Goal: Transaction & Acquisition: Purchase product/service

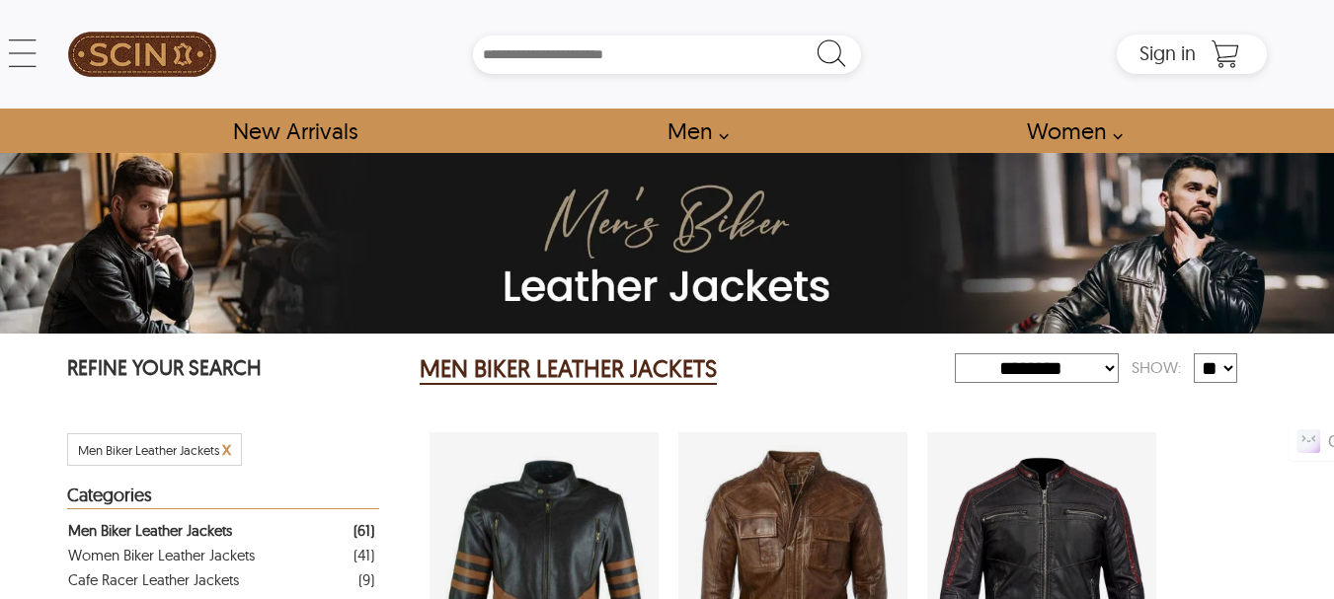
select select "********"
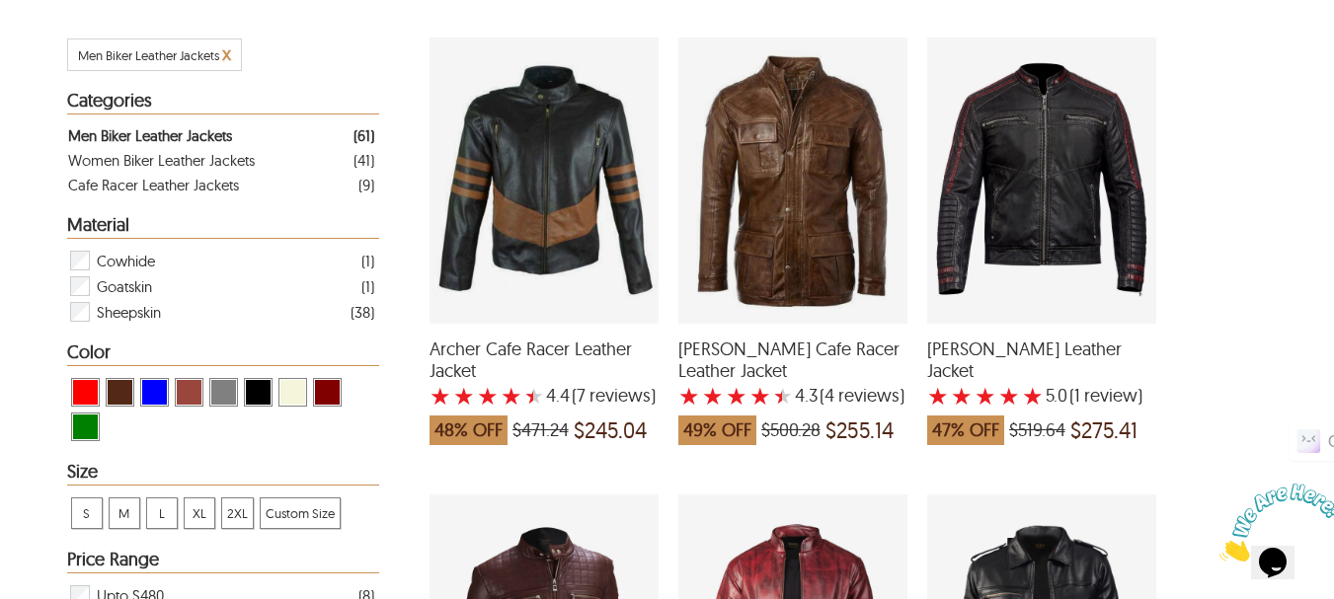
click at [549, 135] on div "Archer Cafe Racer Leather Jacket with a 4.428571428571429 Star Rating 7 Product…" at bounding box center [543, 181] width 229 height 286
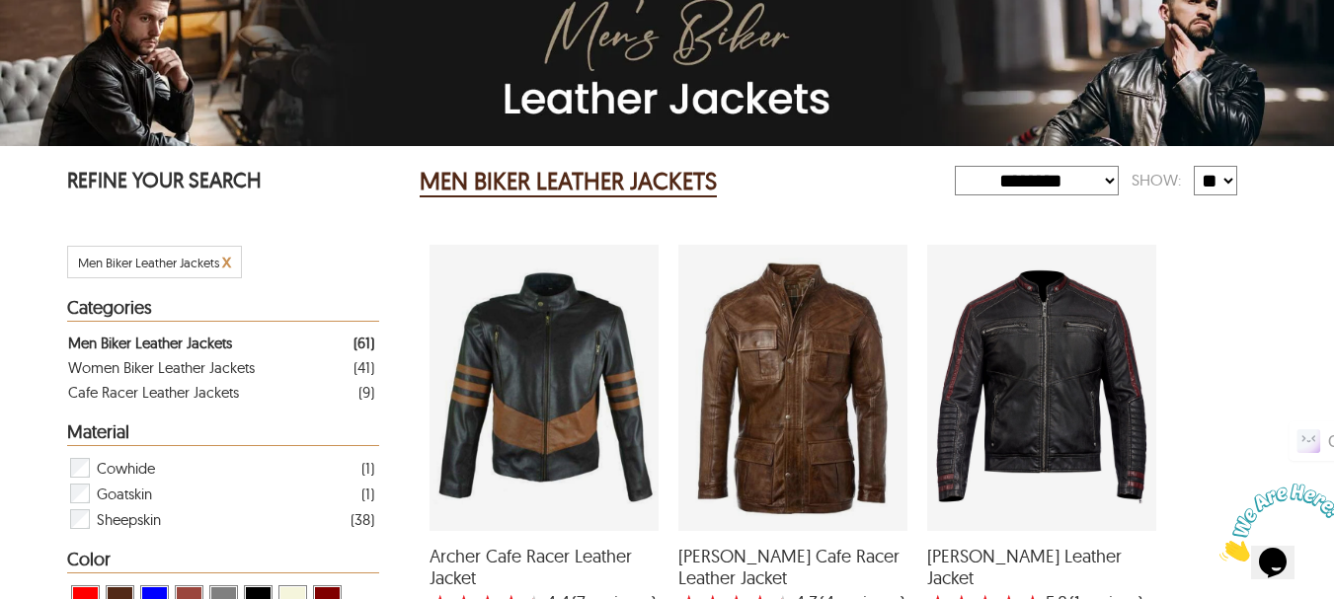
scroll to position [395, 0]
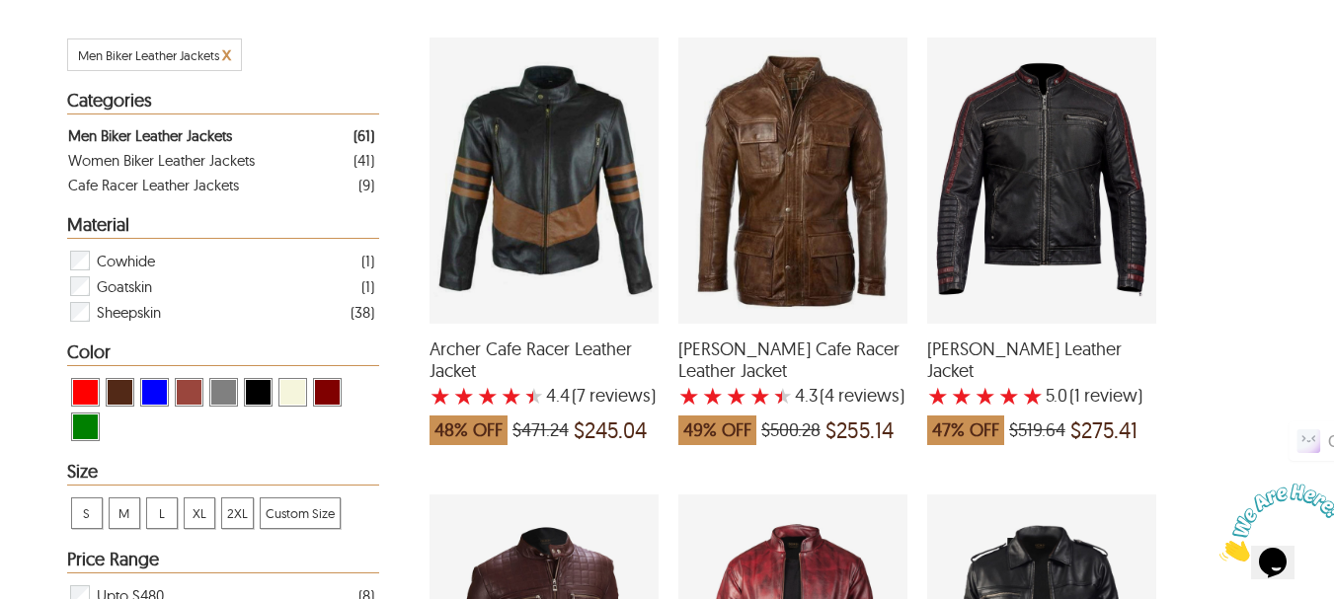
click at [1024, 178] on div "Caleb Biker Leather Jacket with a 5 Star Rating 1 Product Review which was at a…" at bounding box center [1041, 181] width 229 height 286
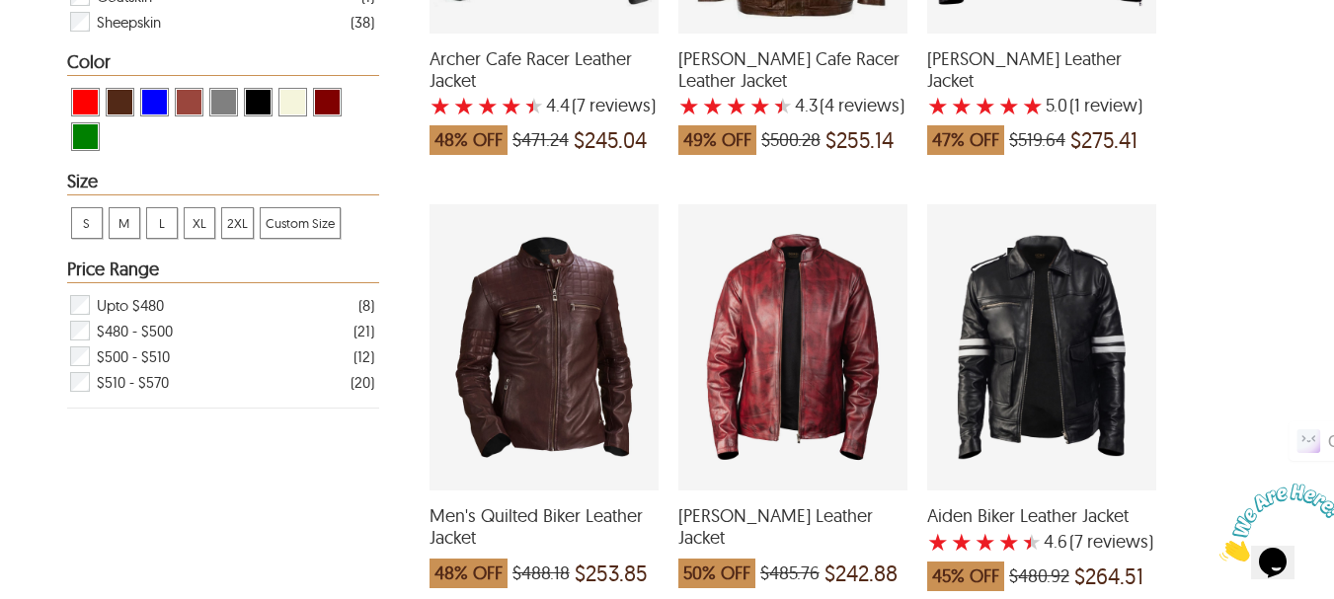
scroll to position [691, 0]
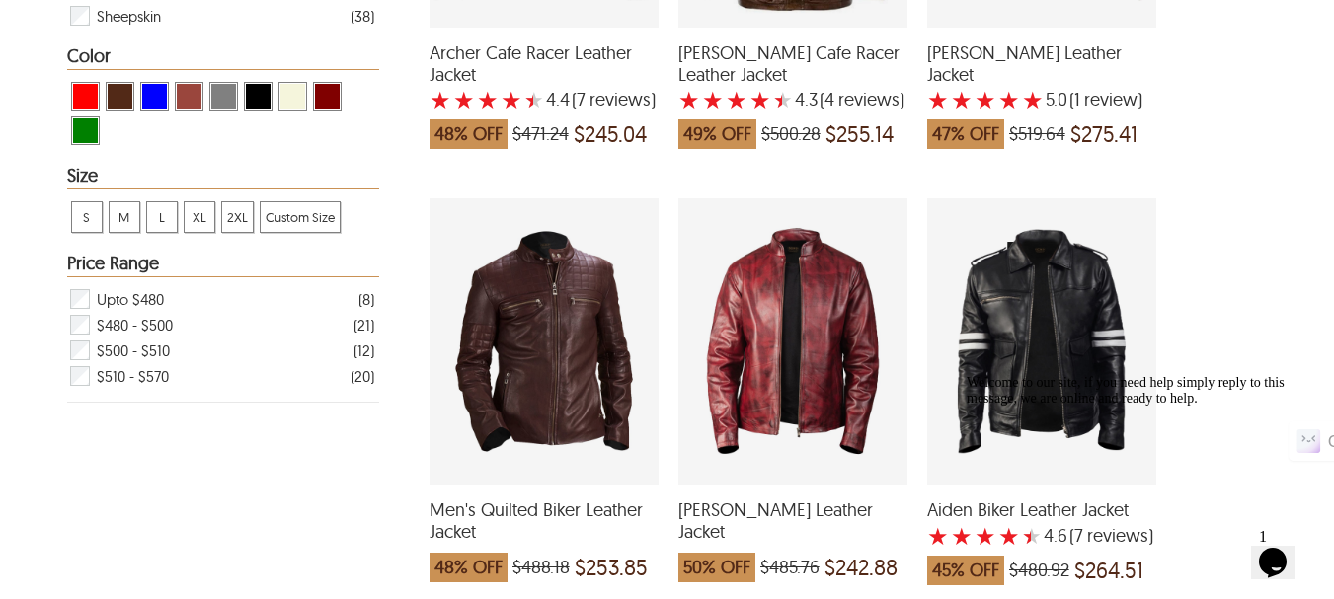
click at [1091, 407] on div "Welcome to our site, if you need help simply reply to this message, we are onli…" at bounding box center [1143, 391] width 355 height 32
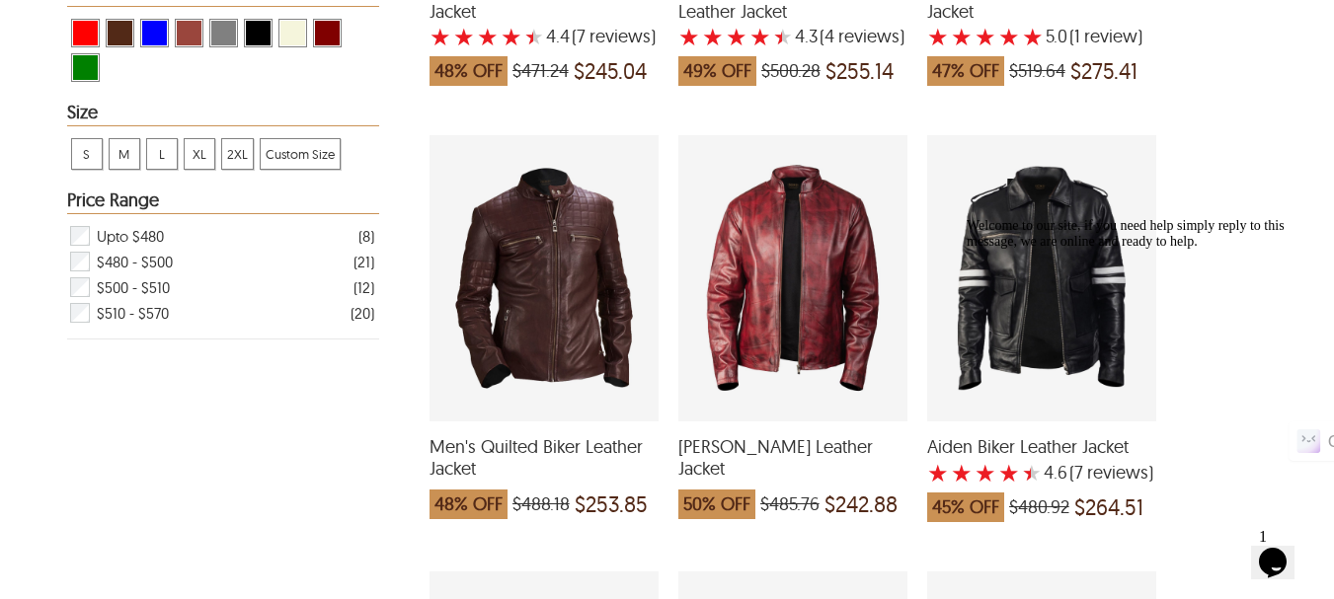
scroll to position [888, 0]
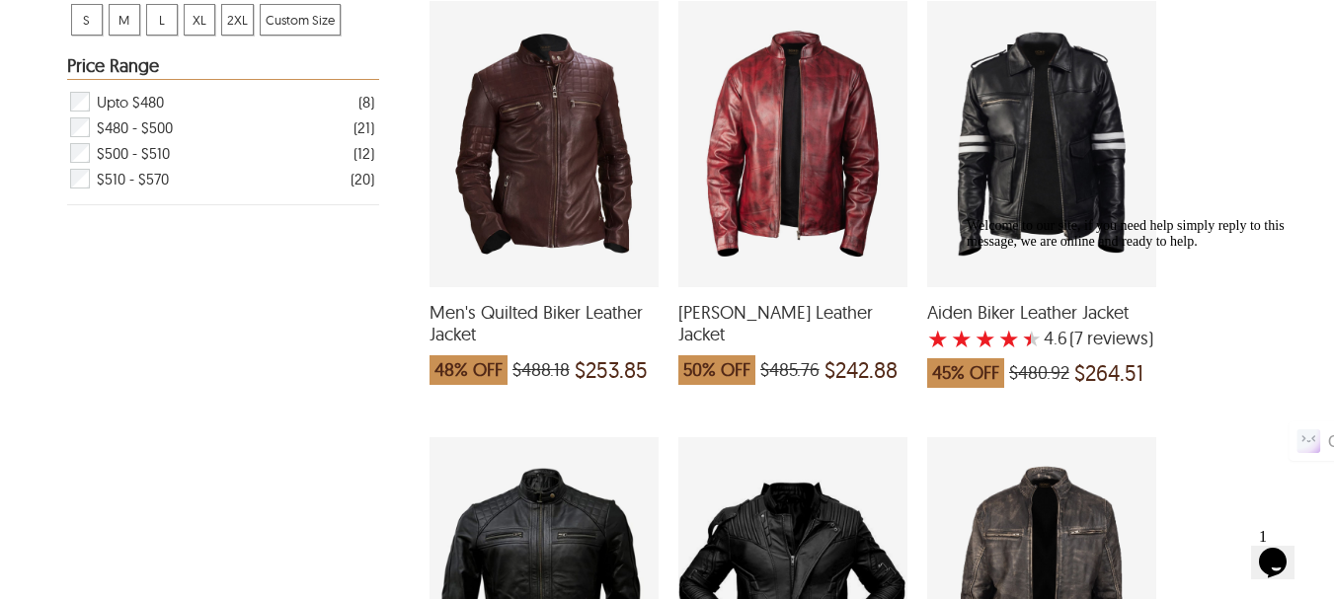
click at [1006, 112] on div "Aiden Biker Leather Jacket with a 4.571428571428571 Star Rating 7 Product Revie…" at bounding box center [1041, 144] width 229 height 286
click at [559, 155] on div "Men's Quilted Biker Leather Jacket which was at a price of $488.18, now after d…" at bounding box center [543, 144] width 229 height 286
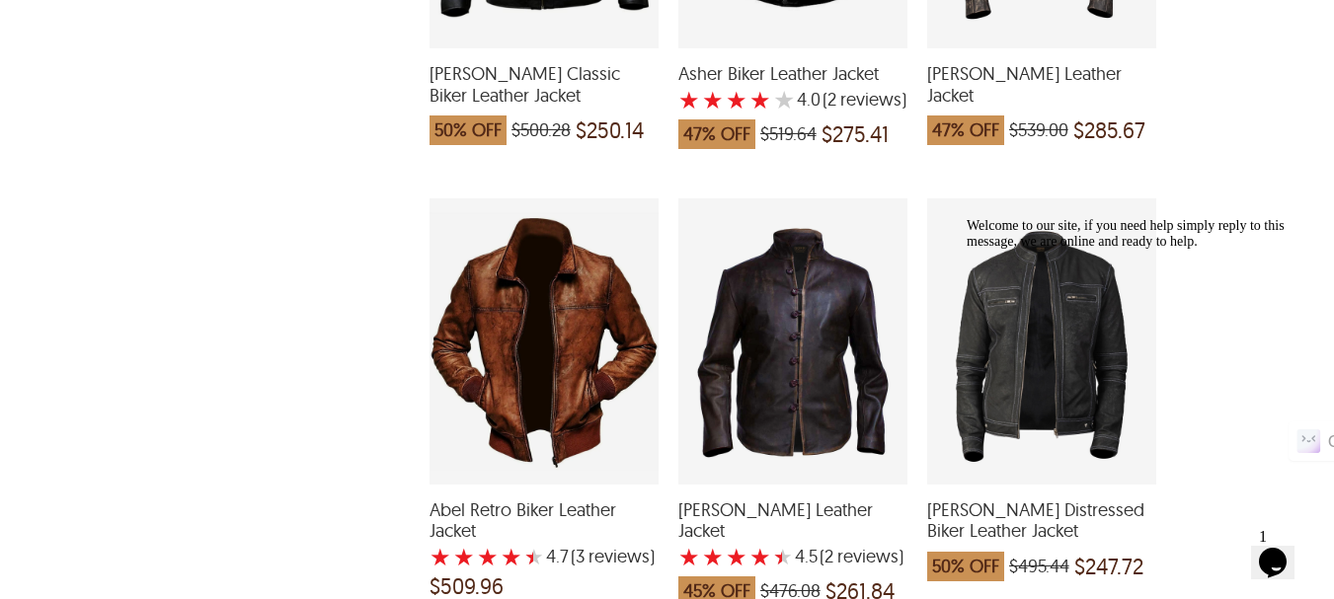
scroll to position [1283, 0]
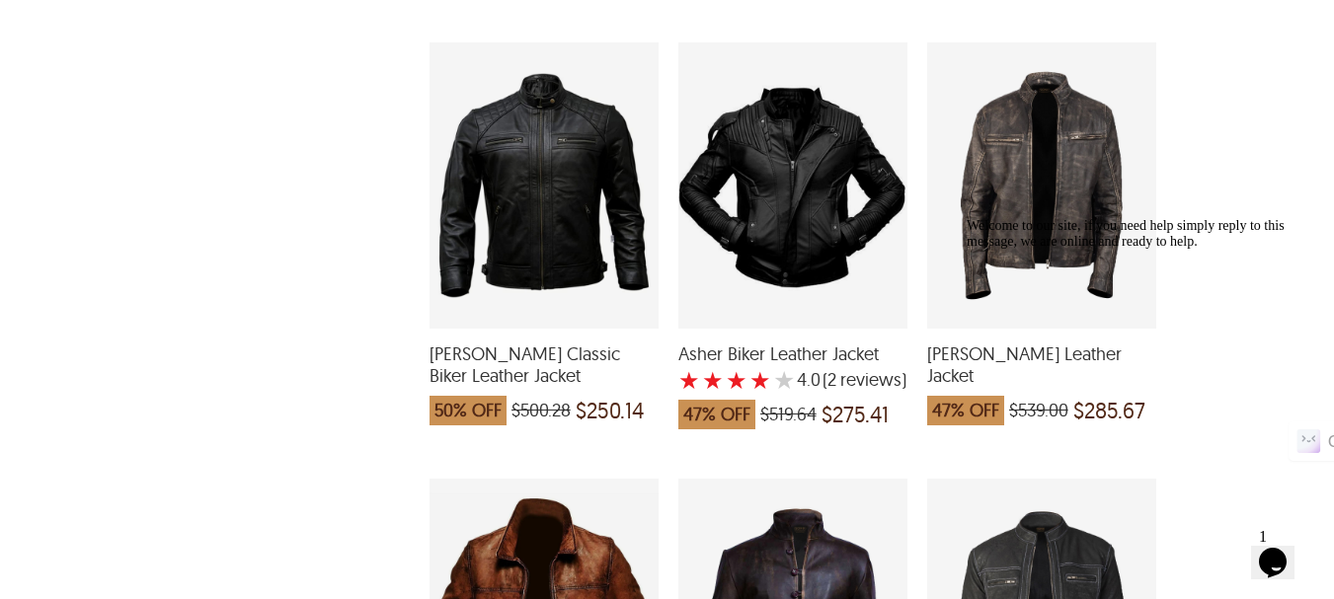
click at [535, 145] on div "Jason Classic Biker Leather Jacket which was at a price of $500.28, now after d…" at bounding box center [543, 185] width 229 height 286
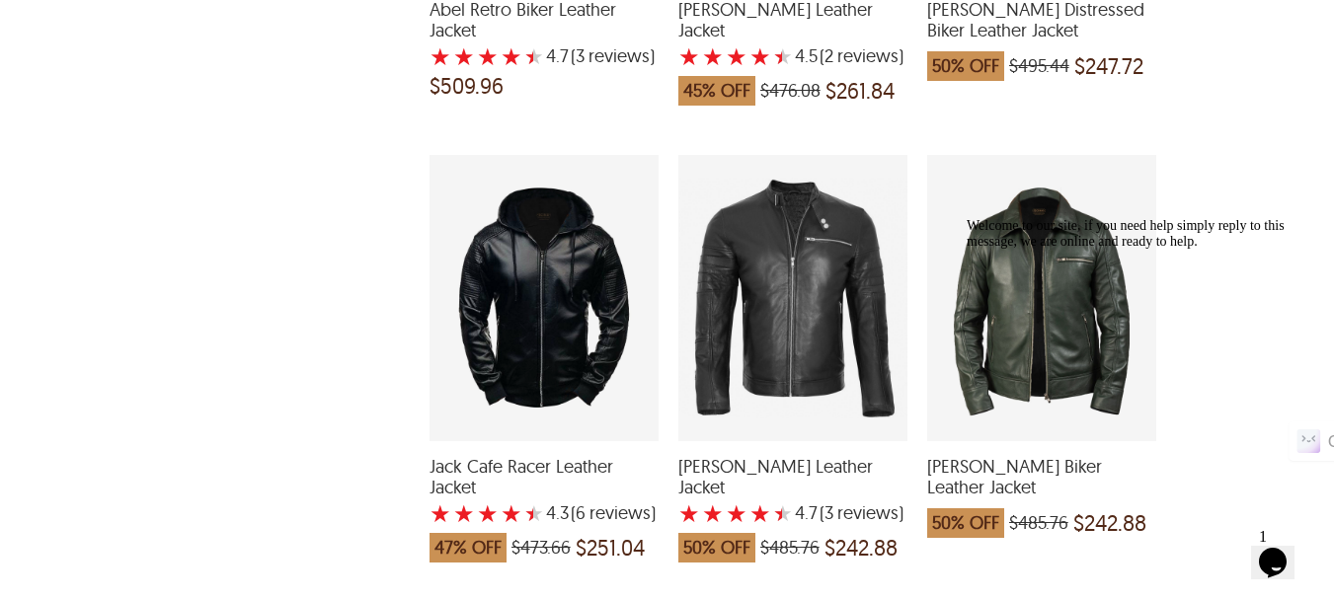
scroll to position [2073, 0]
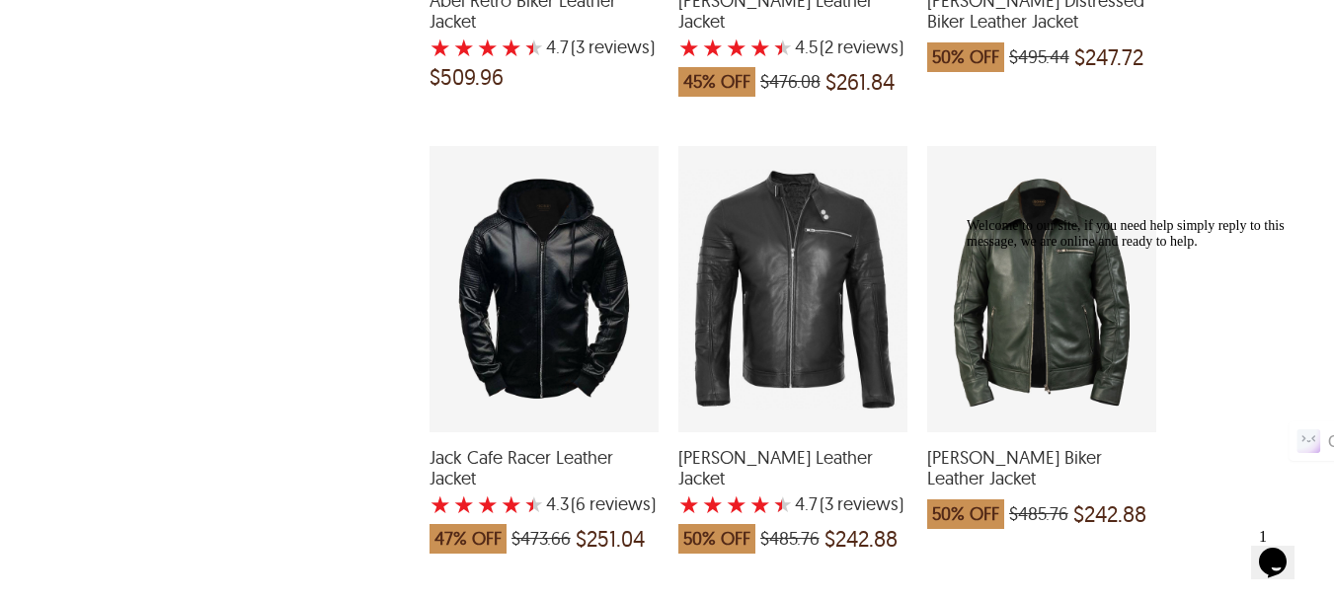
click at [985, 234] on div "Welcome to our site, if you need help simply reply to this message, we are onli…" at bounding box center [1143, 234] width 355 height 32
click at [998, 250] on div "Welcome to our site, if you need help simply reply to this message, we are onli…" at bounding box center [1143, 234] width 355 height 32
click at [1032, 250] on div "Welcome to our site, if you need help simply reply to this message, we are onli…" at bounding box center [1143, 234] width 355 height 32
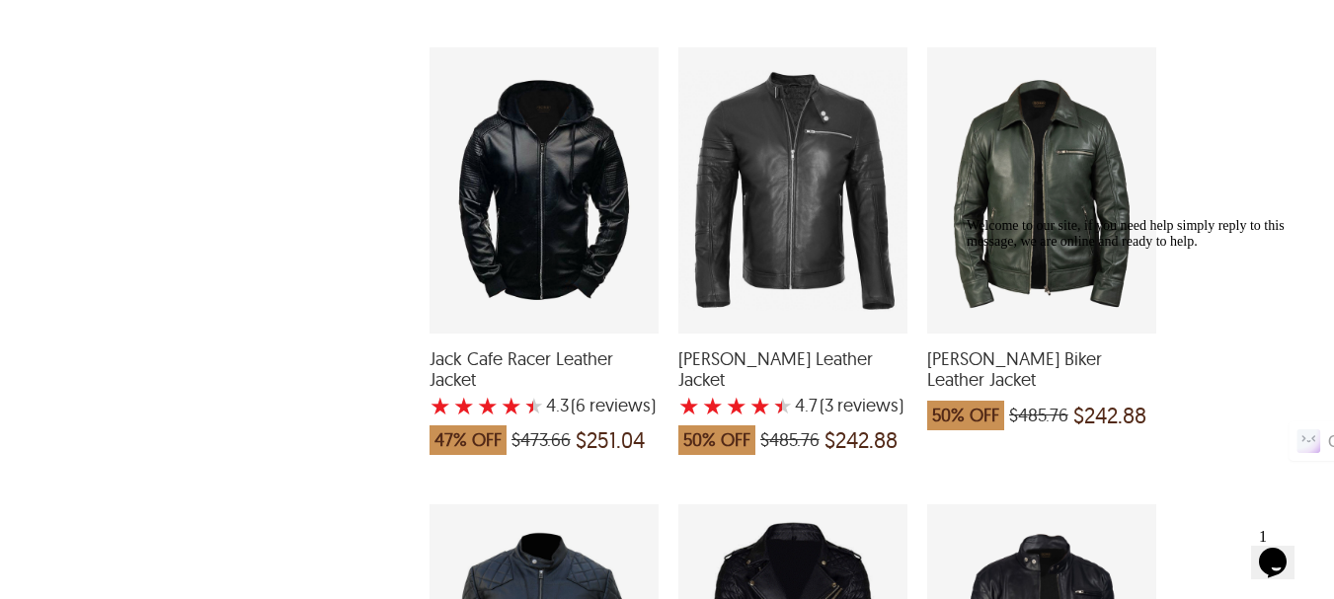
click at [1007, 170] on div "Morris Biker Leather Jacket which was at a price of $485.76, now after discount…" at bounding box center [1041, 190] width 229 height 286
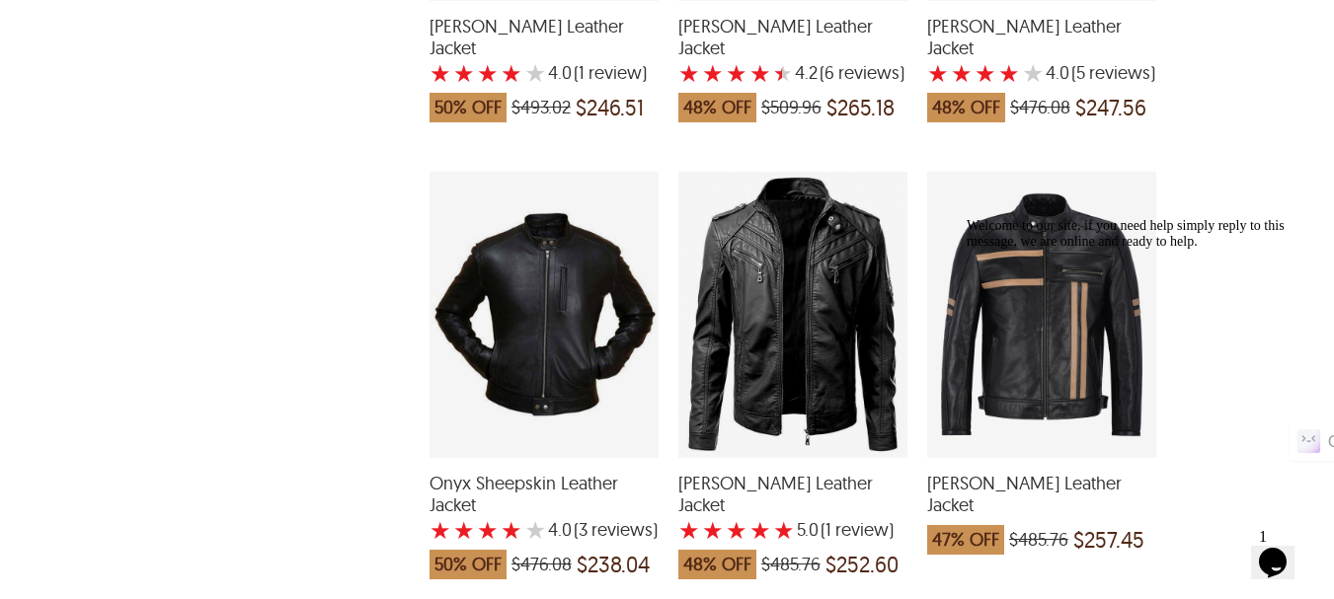
scroll to position [3060, 0]
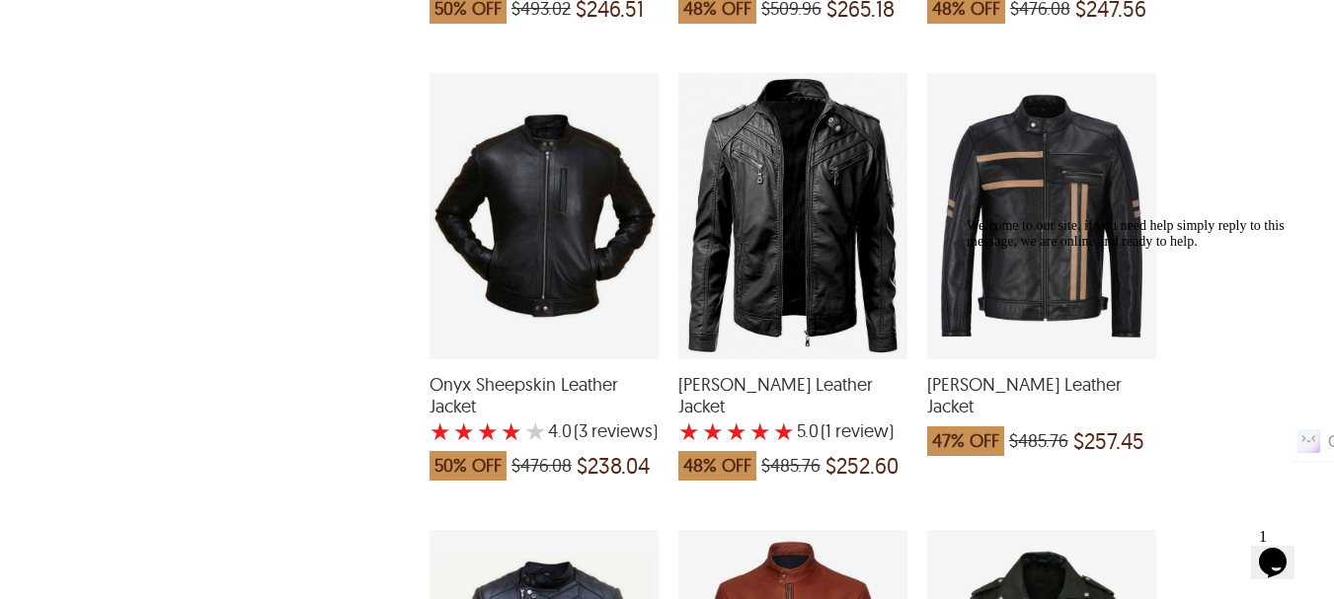
click at [1065, 150] on div "Evan Biker Leather Jacket which was at a price of $485.76, now after discount t…" at bounding box center [1041, 216] width 229 height 286
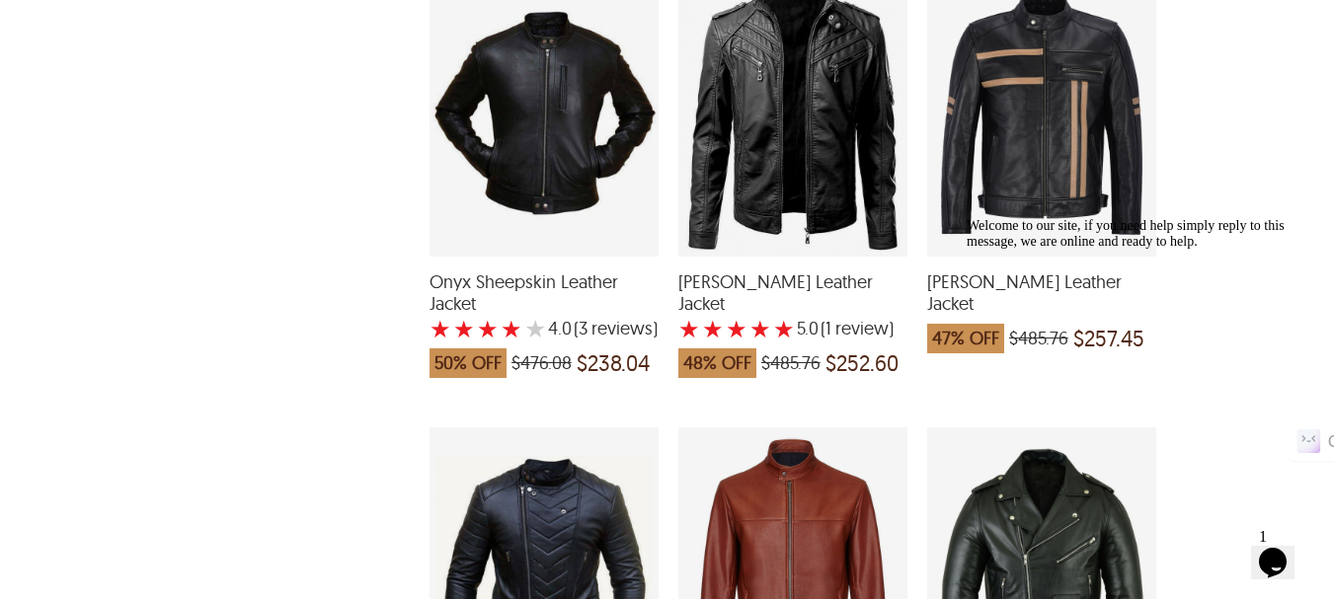
scroll to position [3356, 0]
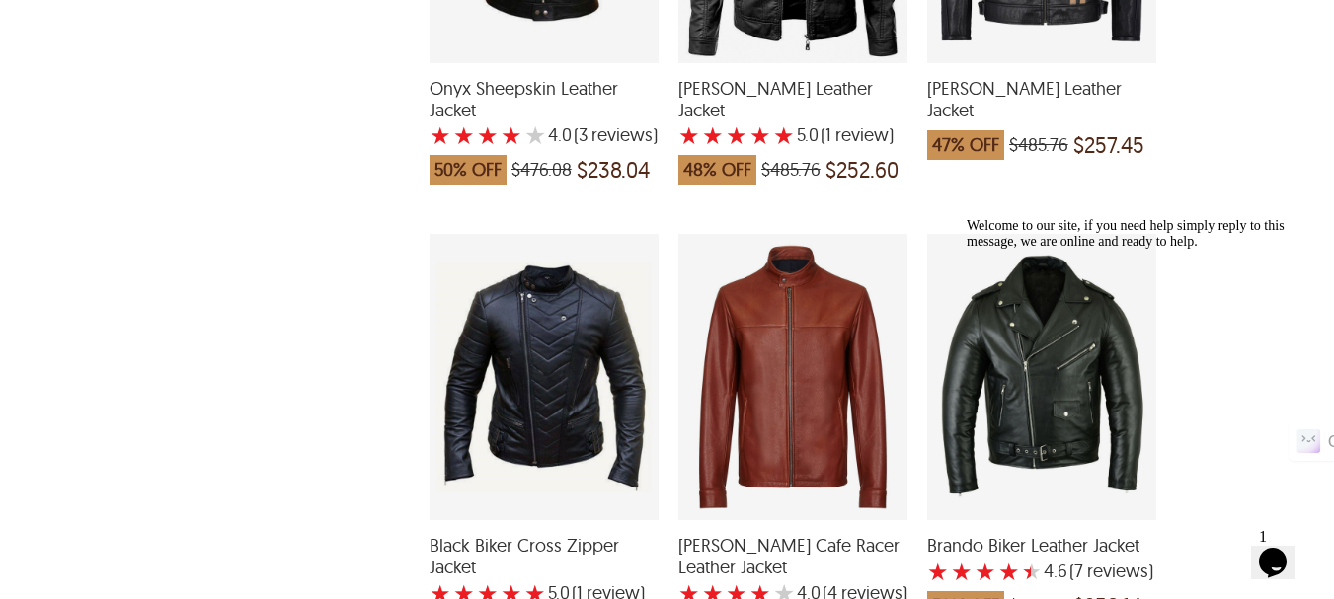
click at [757, 272] on div "Fred Cafe Racer Leather Jacket with a 4 Star Rating 4 Product Review which was …" at bounding box center [792, 377] width 229 height 286
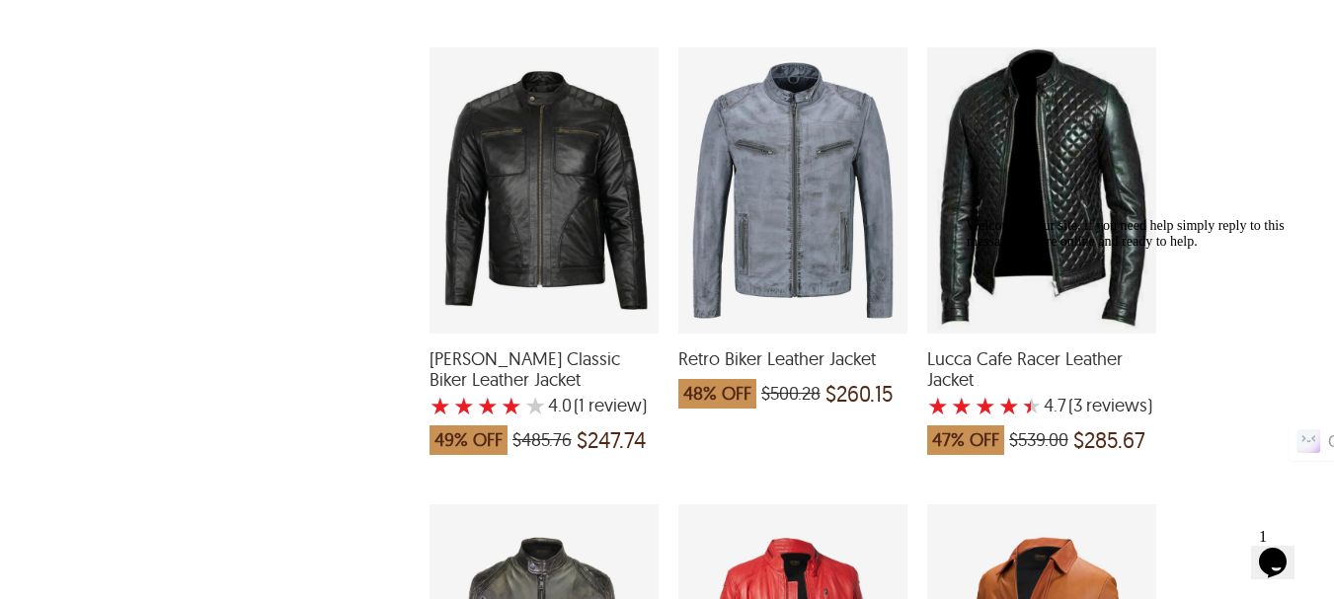
scroll to position [4047, 0]
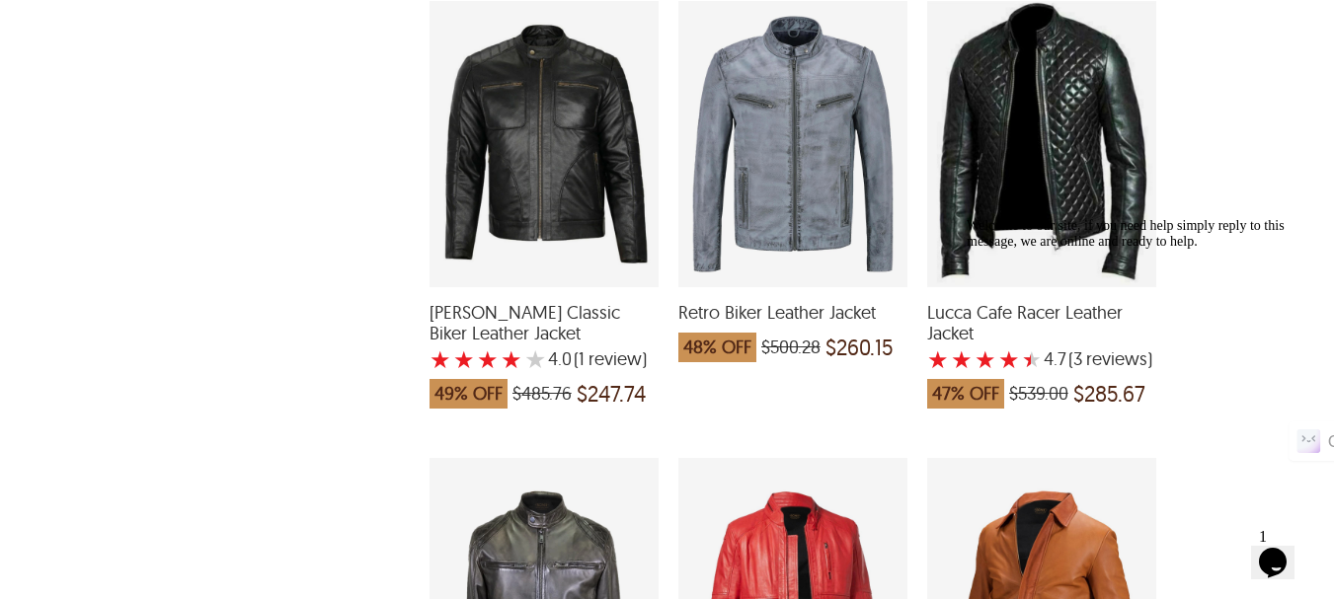
click at [1084, 73] on div "Lucca Cafe Racer Leather Jacket with a 4.666666666666667 Star Rating 3 Product …" at bounding box center [1041, 144] width 229 height 286
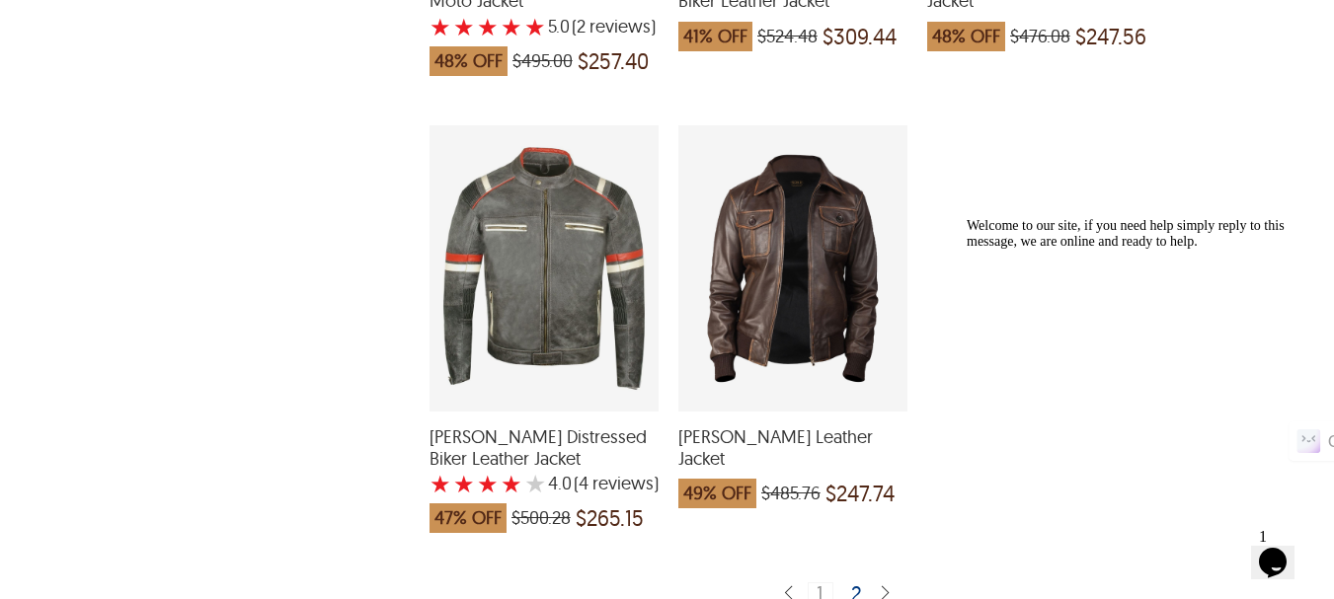
scroll to position [4738, 0]
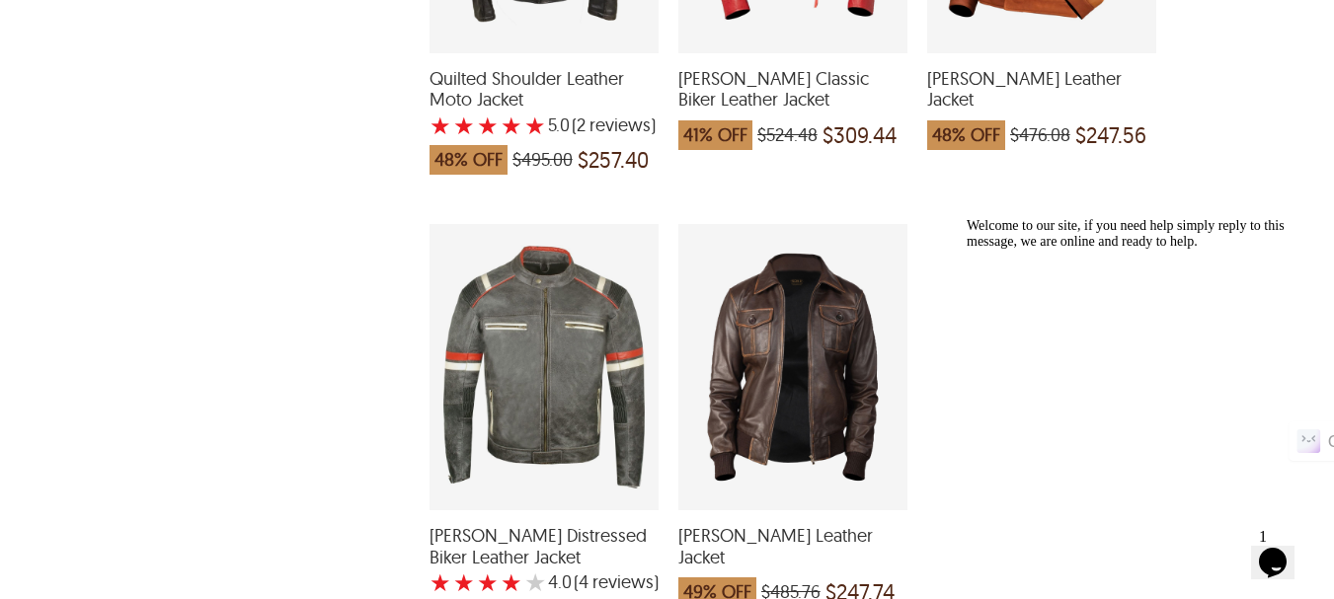
click at [574, 229] on div "Enzo Distressed Biker Leather Jacket with a 4 Star Rating 4 Product Review whic…" at bounding box center [543, 367] width 229 height 286
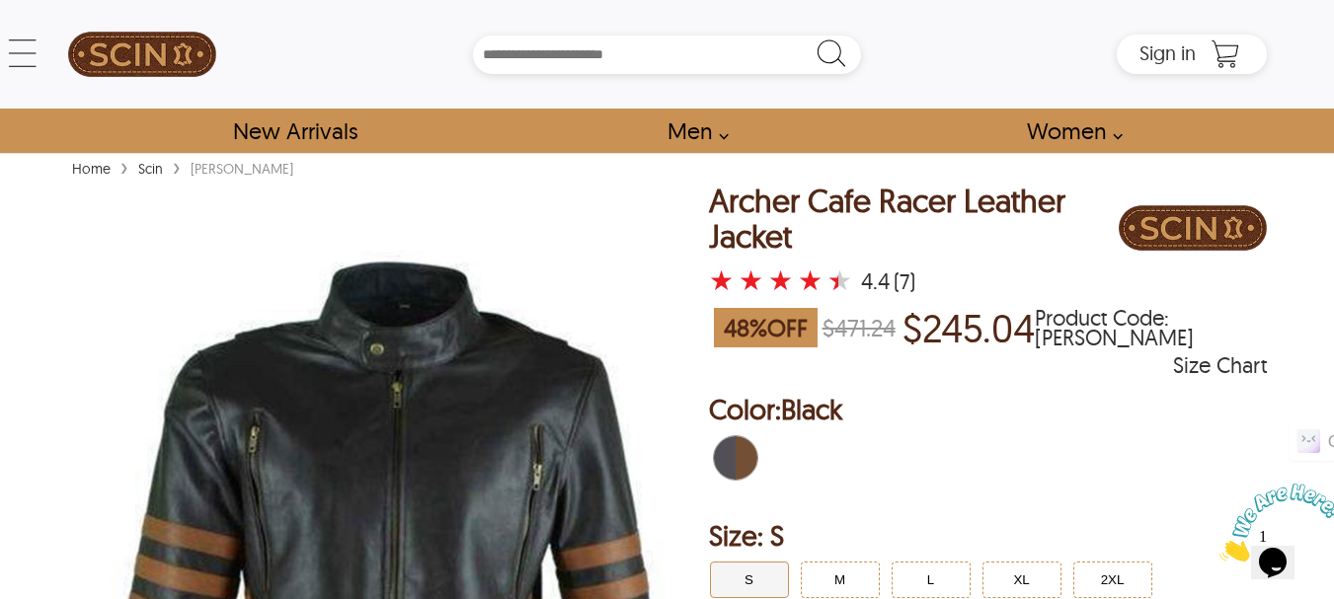
scroll to position [99, 0]
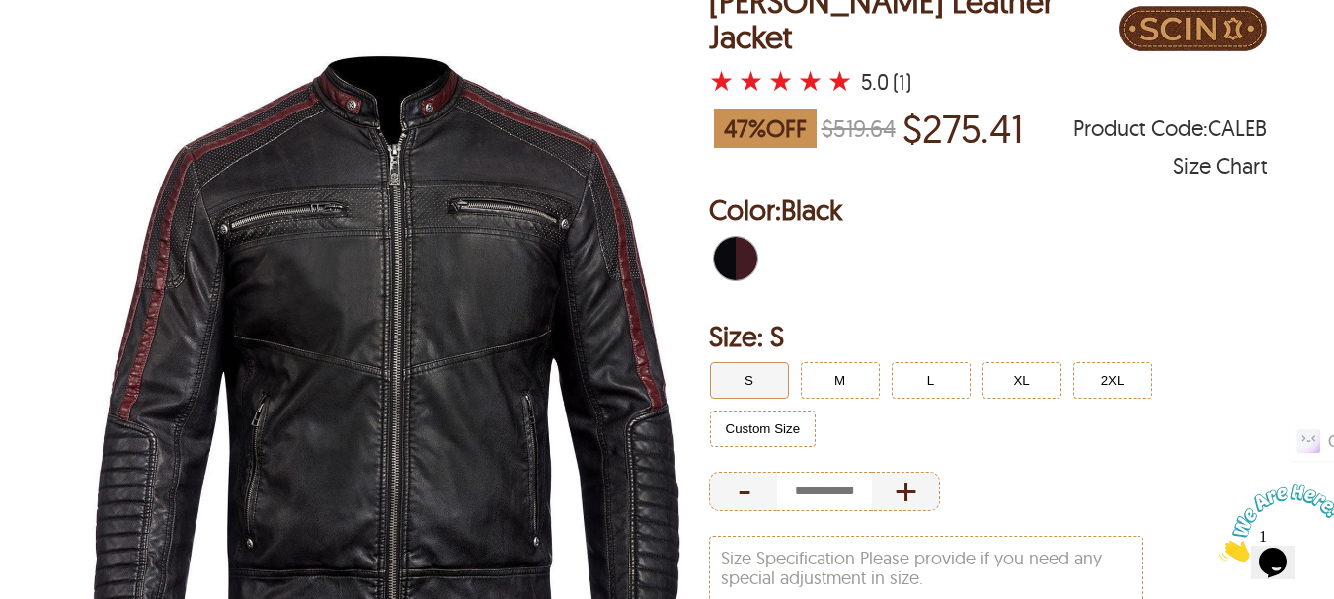
scroll to position [197, 0]
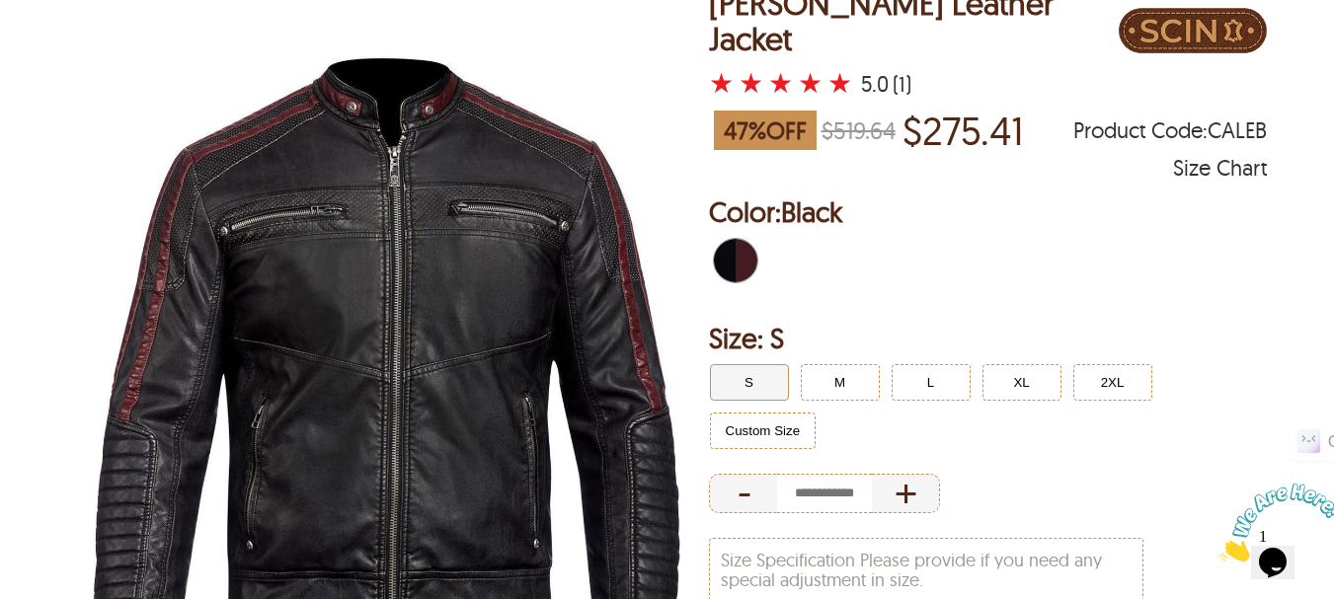
drag, startPoint x: 727, startPoint y: 235, endPoint x: 720, endPoint y: 267, distance: 32.3
click at [728, 239] on span "Black" at bounding box center [725, 260] width 22 height 43
click at [850, 373] on button "M" at bounding box center [840, 382] width 79 height 37
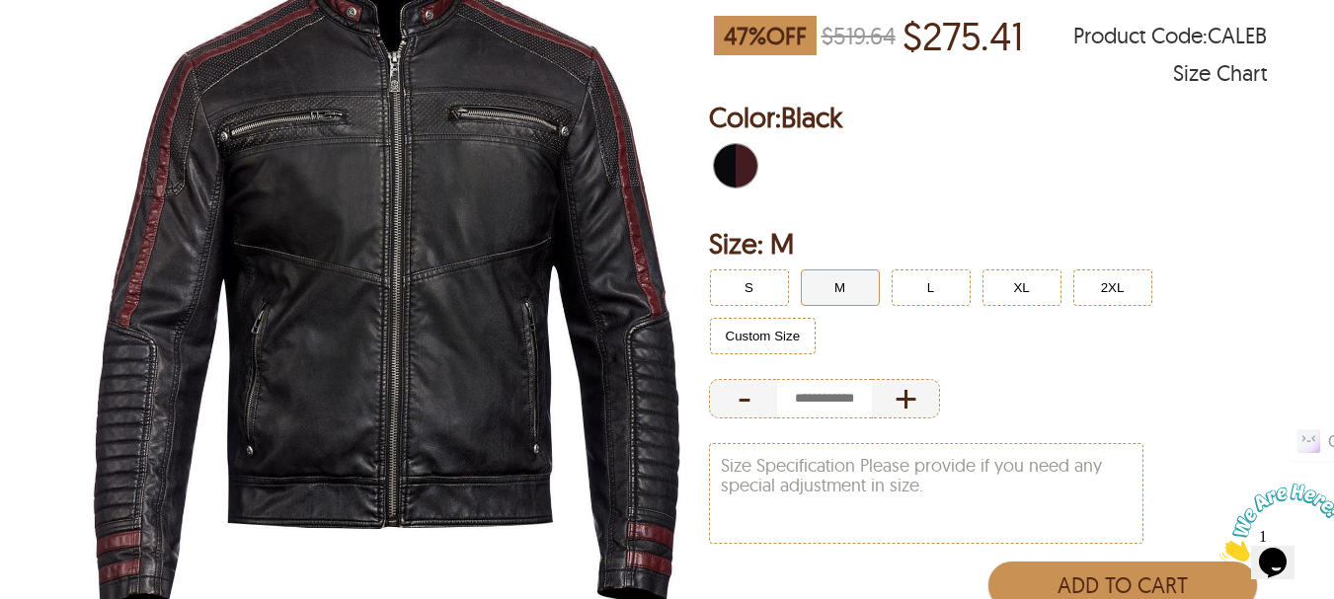
scroll to position [296, 0]
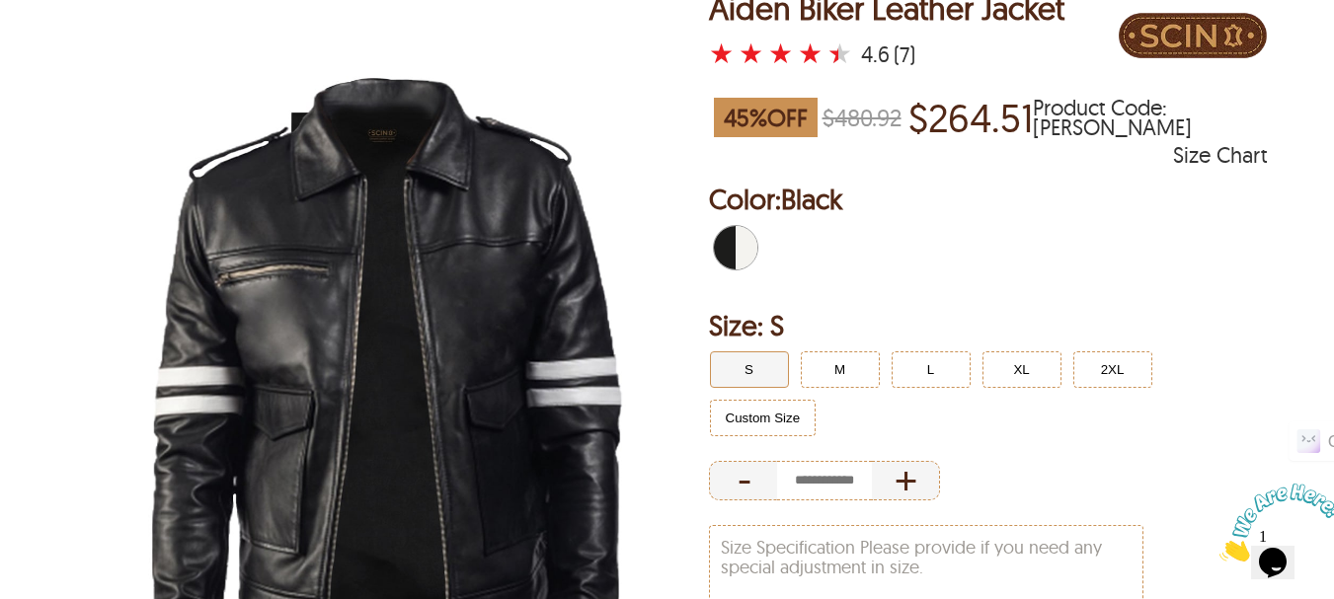
scroll to position [197, 0]
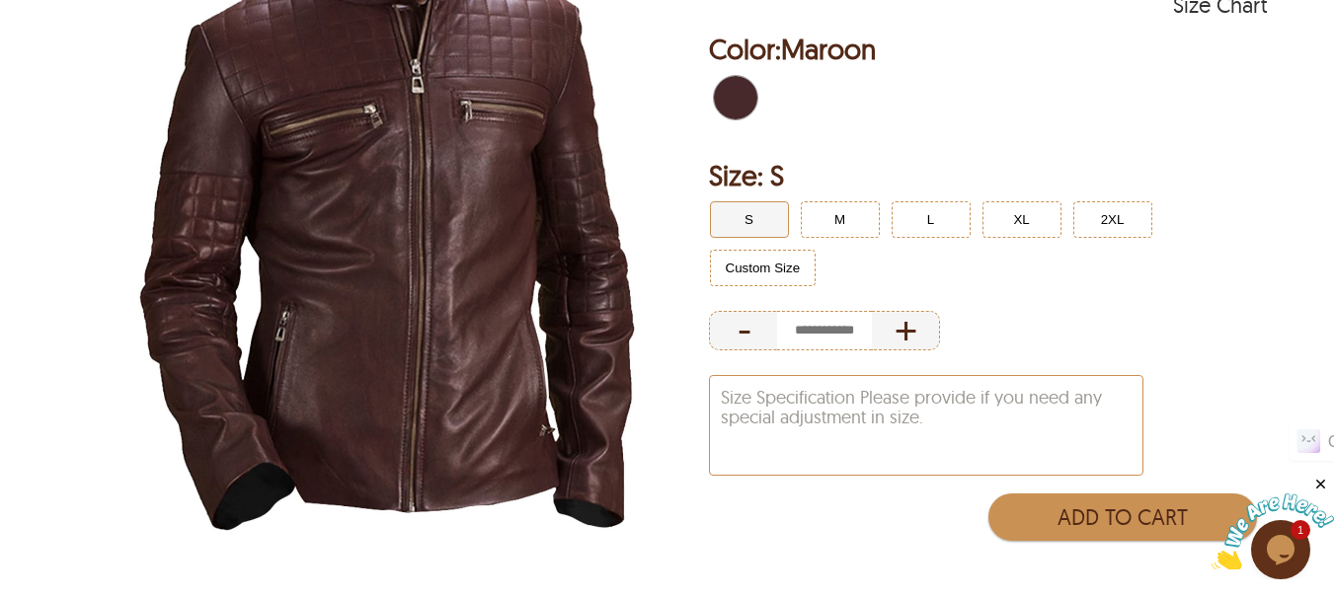
scroll to position [395, 0]
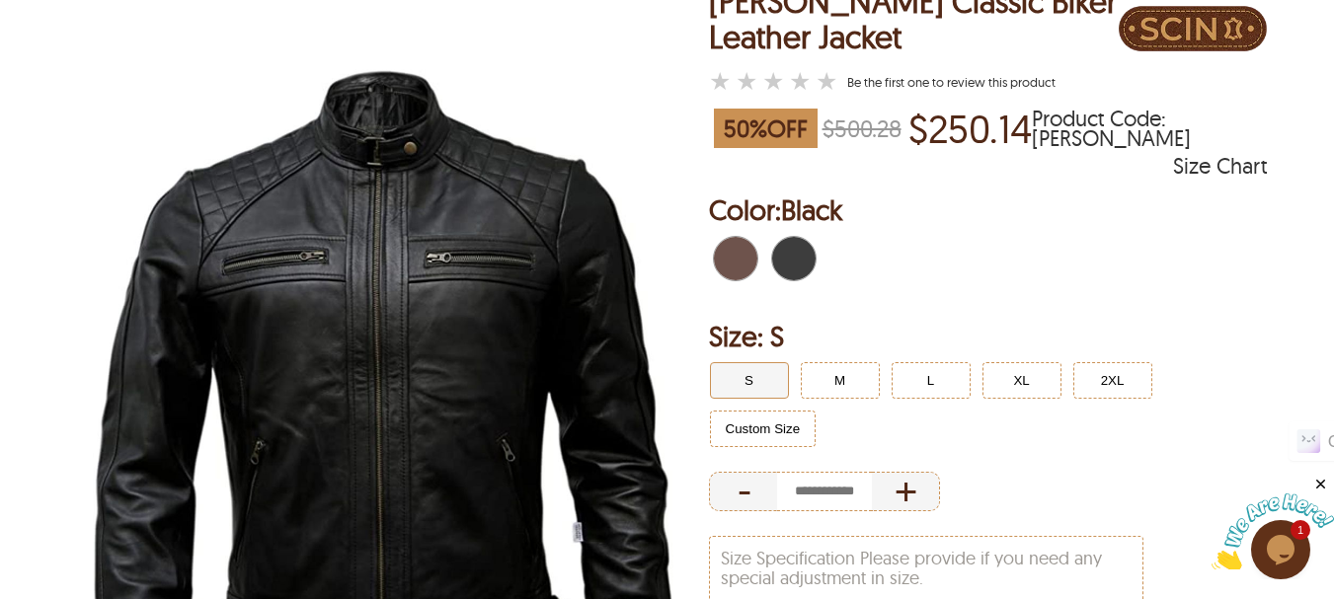
scroll to position [197, 0]
